Goal: Task Accomplishment & Management: Complete application form

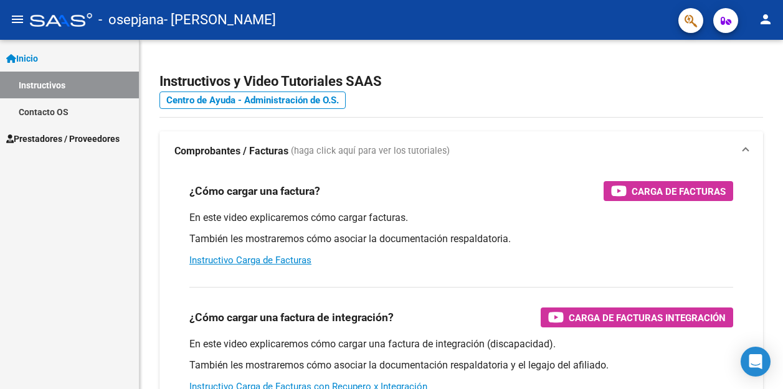
click at [56, 137] on span "Prestadores / Proveedores" at bounding box center [62, 139] width 113 height 14
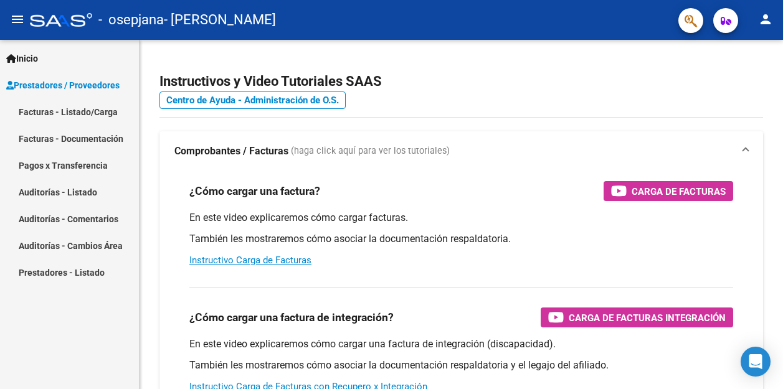
click at [62, 108] on link "Facturas - Listado/Carga" at bounding box center [69, 111] width 139 height 27
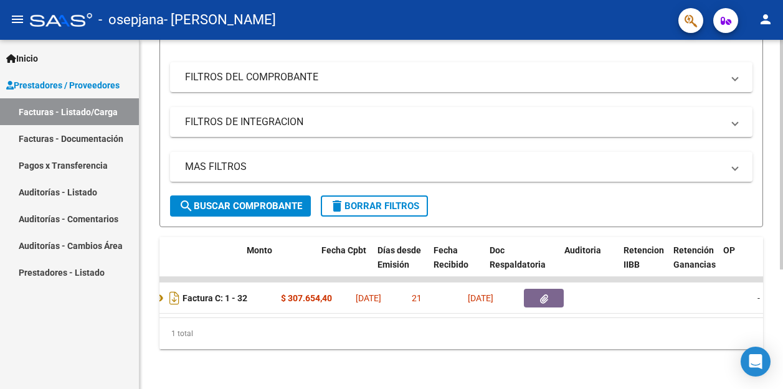
scroll to position [0, 590]
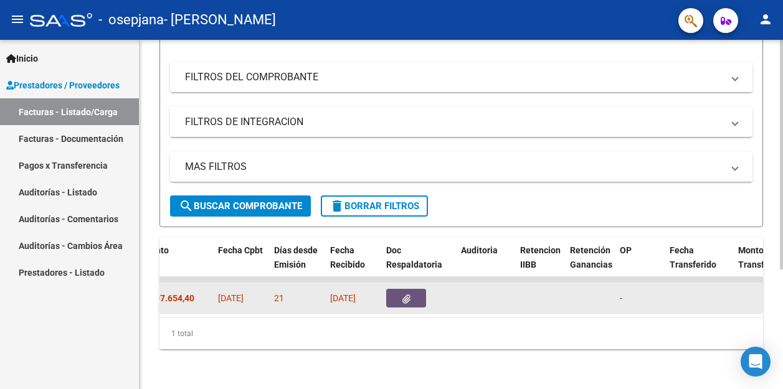
click at [410, 295] on icon "button" at bounding box center [406, 299] width 8 height 9
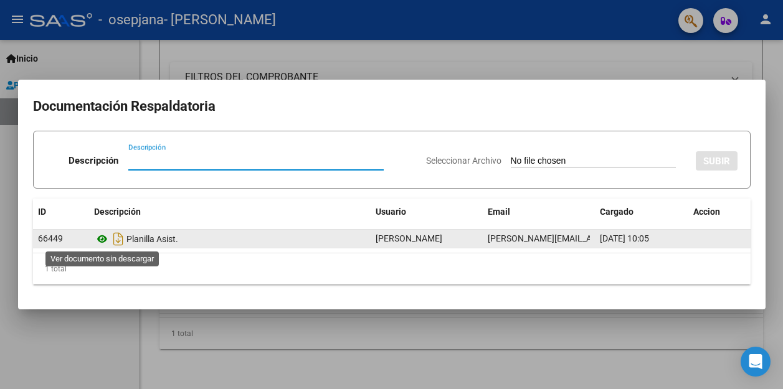
click at [100, 238] on icon at bounding box center [102, 239] width 16 height 15
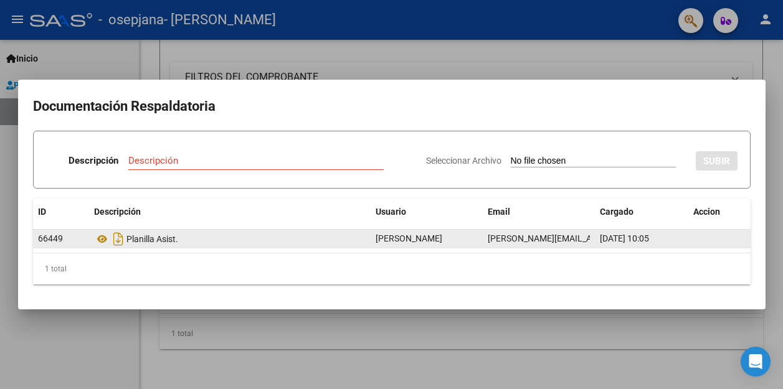
click at [442, 239] on span "[PERSON_NAME]" at bounding box center [409, 239] width 67 height 10
click at [155, 245] on div "Planilla Asist." at bounding box center [230, 239] width 272 height 20
click at [62, 235] on span "66449" at bounding box center [50, 239] width 25 height 10
click at [598, 235] on datatable-body-cell "[DATE] 10:05" at bounding box center [641, 239] width 93 height 18
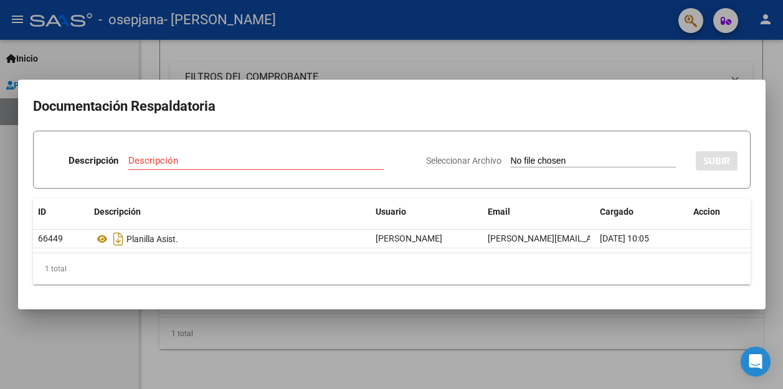
drag, startPoint x: 559, startPoint y: 236, endPoint x: 447, endPoint y: 125, distance: 158.1
click at [447, 125] on mat-dialog-content "Documentación Respaldatoria Descripción Descripción Seleccionar Archivo SUBIR I…" at bounding box center [391, 194] width 747 height 199
click at [126, 160] on div "Descripción Descripción" at bounding box center [231, 162] width 370 height 37
click at [131, 159] on input "Descripción" at bounding box center [255, 160] width 255 height 11
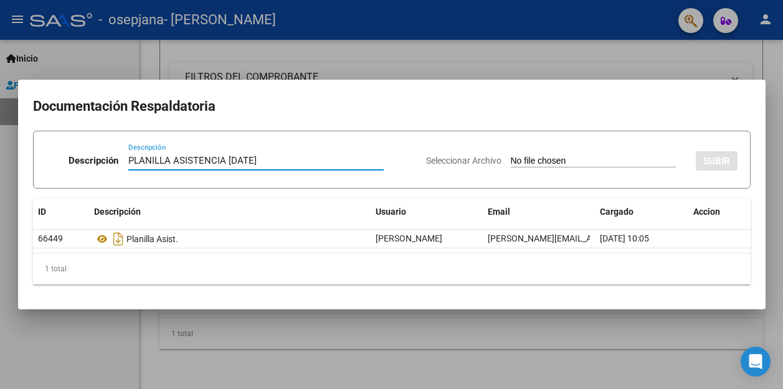
type input "PLANILLA ASISTENCIA [DATE]"
click at [587, 163] on input "Seleccionar Archivo" at bounding box center [593, 162] width 165 height 12
type input "C:\fakepath\PLANILLA ASIST. OSEPJANA 082025.pdf"
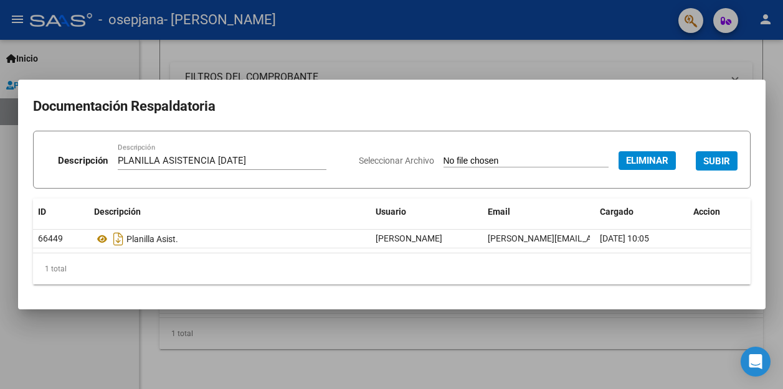
click at [713, 164] on span "SUBIR" at bounding box center [716, 161] width 27 height 11
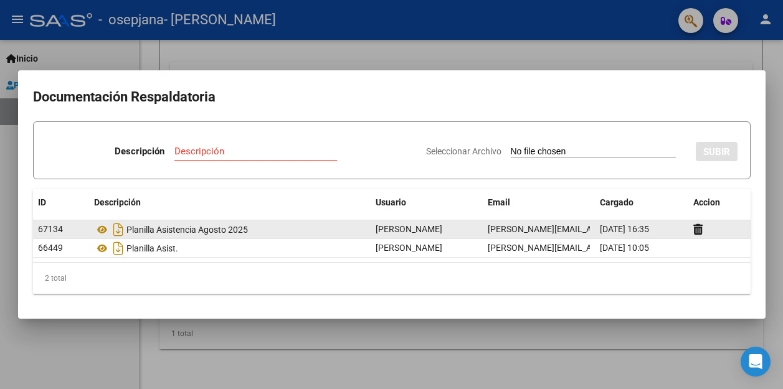
click at [260, 230] on div "Planilla Asistencia Agosto 2025" at bounding box center [230, 230] width 272 height 20
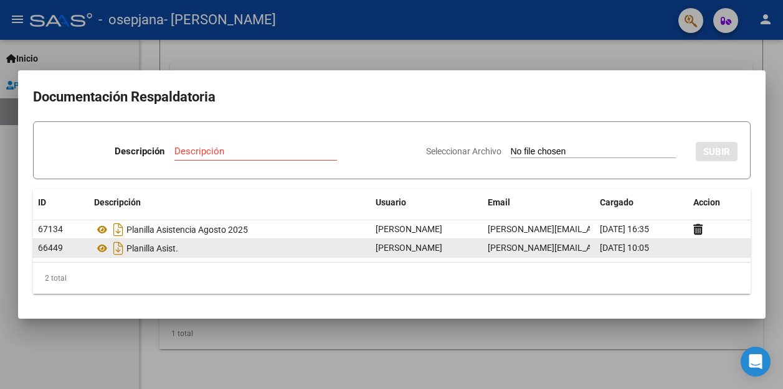
click at [257, 247] on div "Planilla Asist." at bounding box center [230, 249] width 272 height 20
click at [597, 248] on datatable-body-cell "[DATE] 10:05" at bounding box center [641, 248] width 93 height 18
click at [619, 248] on span "[DATE] 10:05" at bounding box center [624, 248] width 49 height 10
click at [684, 250] on datatable-body-cell "[DATE] 10:05" at bounding box center [641, 248] width 93 height 18
drag, startPoint x: 43, startPoint y: 247, endPoint x: 306, endPoint y: 252, distance: 263.5
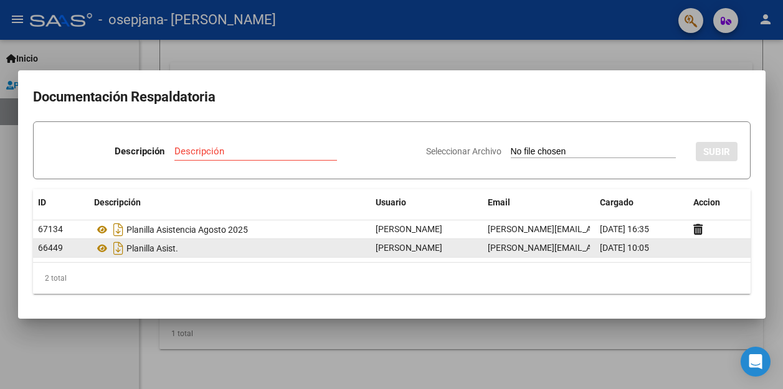
click at [306, 252] on div "Planilla Asist." at bounding box center [230, 249] width 272 height 20
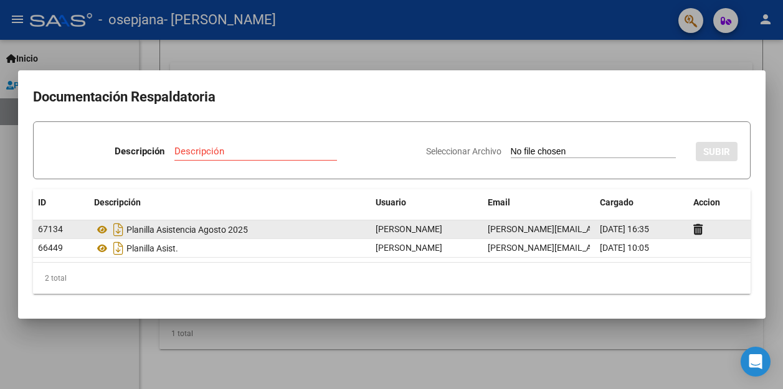
click at [437, 228] on span "[PERSON_NAME]" at bounding box center [409, 229] width 67 height 10
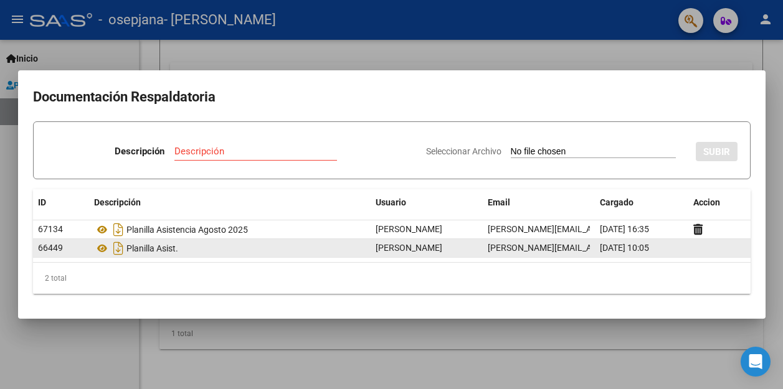
click at [649, 249] on span "[DATE] 10:05" at bounding box center [624, 248] width 49 height 10
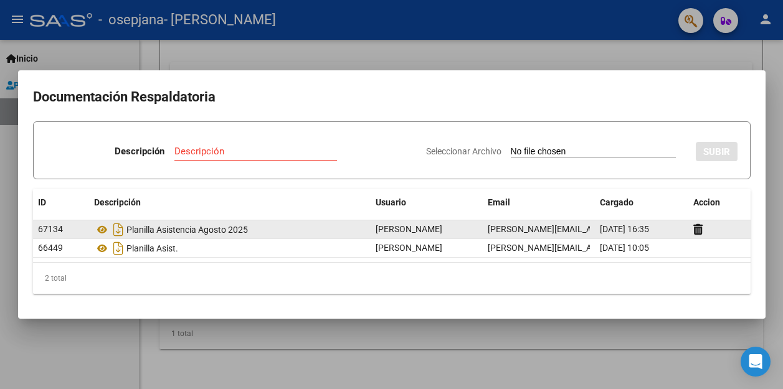
click at [592, 234] on datatable-body-cell "[PERSON_NAME][EMAIL_ADDRESS][DOMAIN_NAME]" at bounding box center [539, 229] width 112 height 18
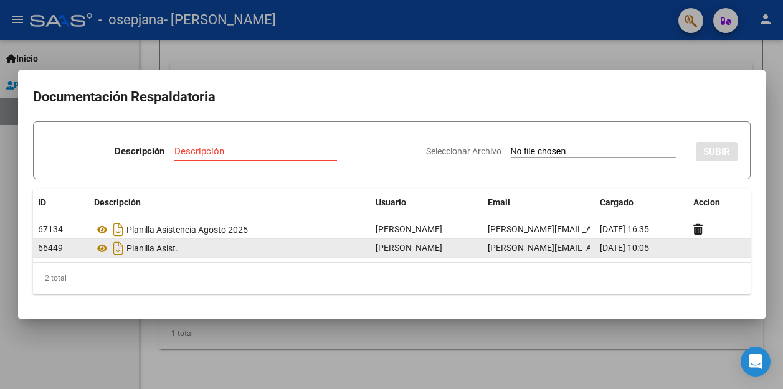
click at [313, 247] on div "Planilla Asist." at bounding box center [230, 249] width 272 height 20
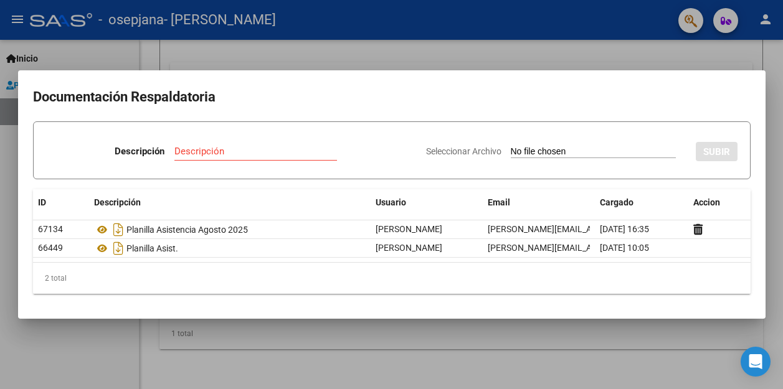
drag, startPoint x: 313, startPoint y: 247, endPoint x: 619, endPoint y: 83, distance: 347.2
click at [618, 88] on h2 "Documentación Respaldatoria" at bounding box center [392, 97] width 718 height 24
click at [624, 343] on div at bounding box center [391, 194] width 783 height 389
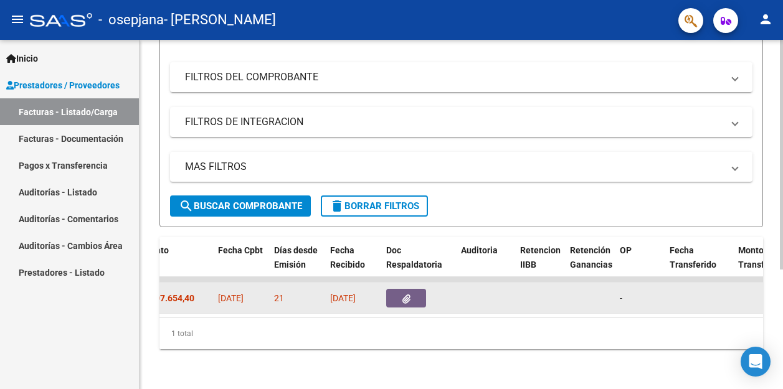
click at [407, 295] on icon "button" at bounding box center [406, 299] width 8 height 9
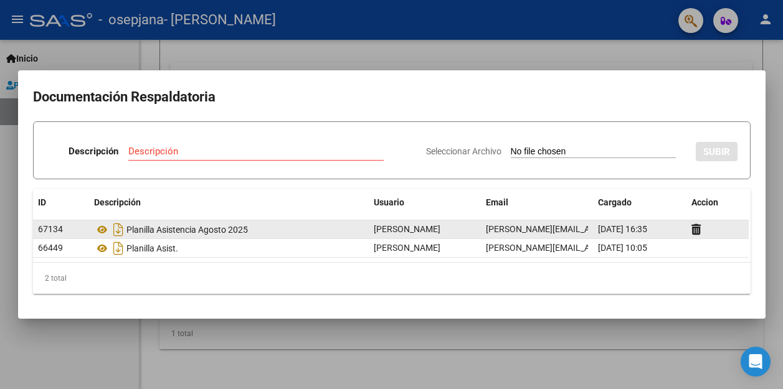
drag, startPoint x: 325, startPoint y: 248, endPoint x: 329, endPoint y: 225, distance: 23.5
click at [329, 225] on datatable-scroller "67134 Planilla Asistencia [DATE] GRACIELA ISABEL TALAVERA [EMAIL_ADDRESS][DOMAI…" at bounding box center [391, 238] width 716 height 37
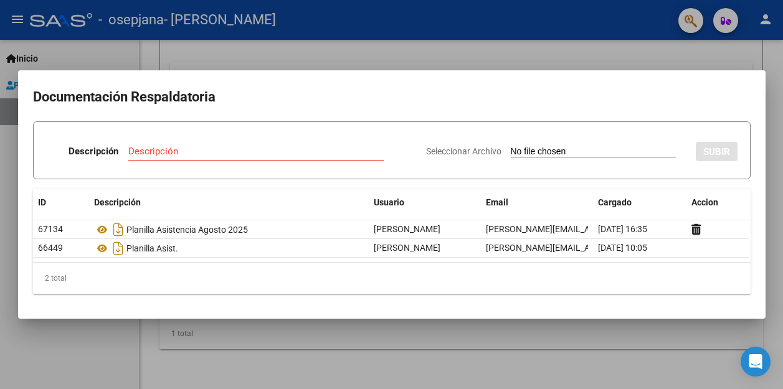
click at [316, 172] on div "Descripción" at bounding box center [255, 157] width 255 height 31
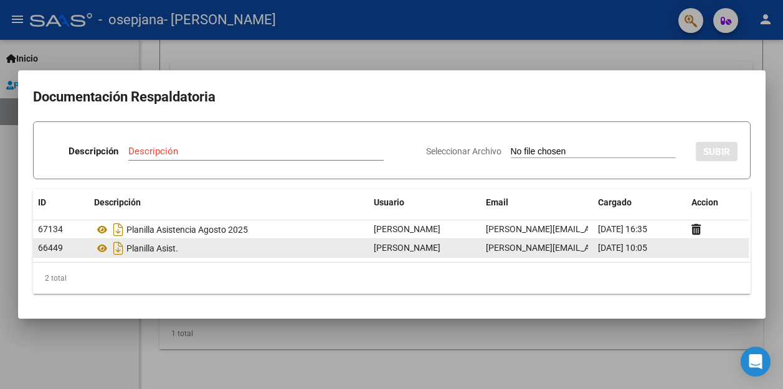
click at [704, 246] on datatable-body-cell at bounding box center [717, 248] width 62 height 18
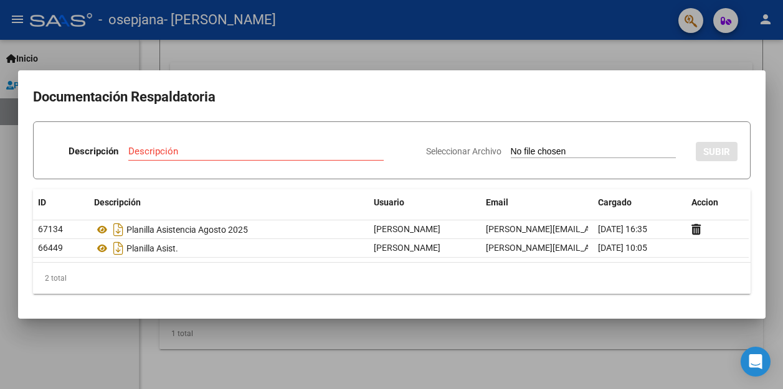
drag, startPoint x: 643, startPoint y: 245, endPoint x: 268, endPoint y: 286, distance: 377.1
click at [268, 286] on div "2 total" at bounding box center [392, 278] width 718 height 31
click at [454, 52] on div at bounding box center [391, 194] width 783 height 389
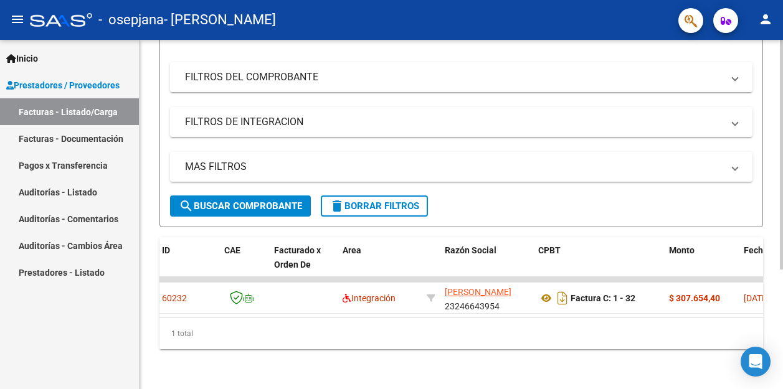
scroll to position [0, 0]
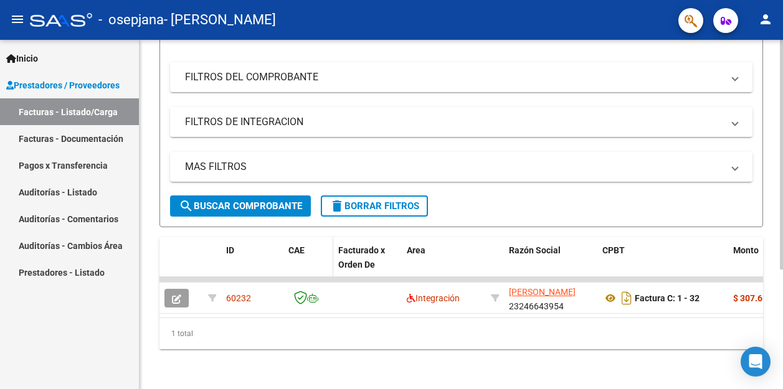
click at [295, 245] on span "CAE" at bounding box center [296, 250] width 16 height 10
click at [300, 245] on span "CAE" at bounding box center [296, 250] width 16 height 10
click at [358, 245] on span "Facturado x Orden De" at bounding box center [361, 257] width 47 height 24
